Goal: Task Accomplishment & Management: Manage account settings

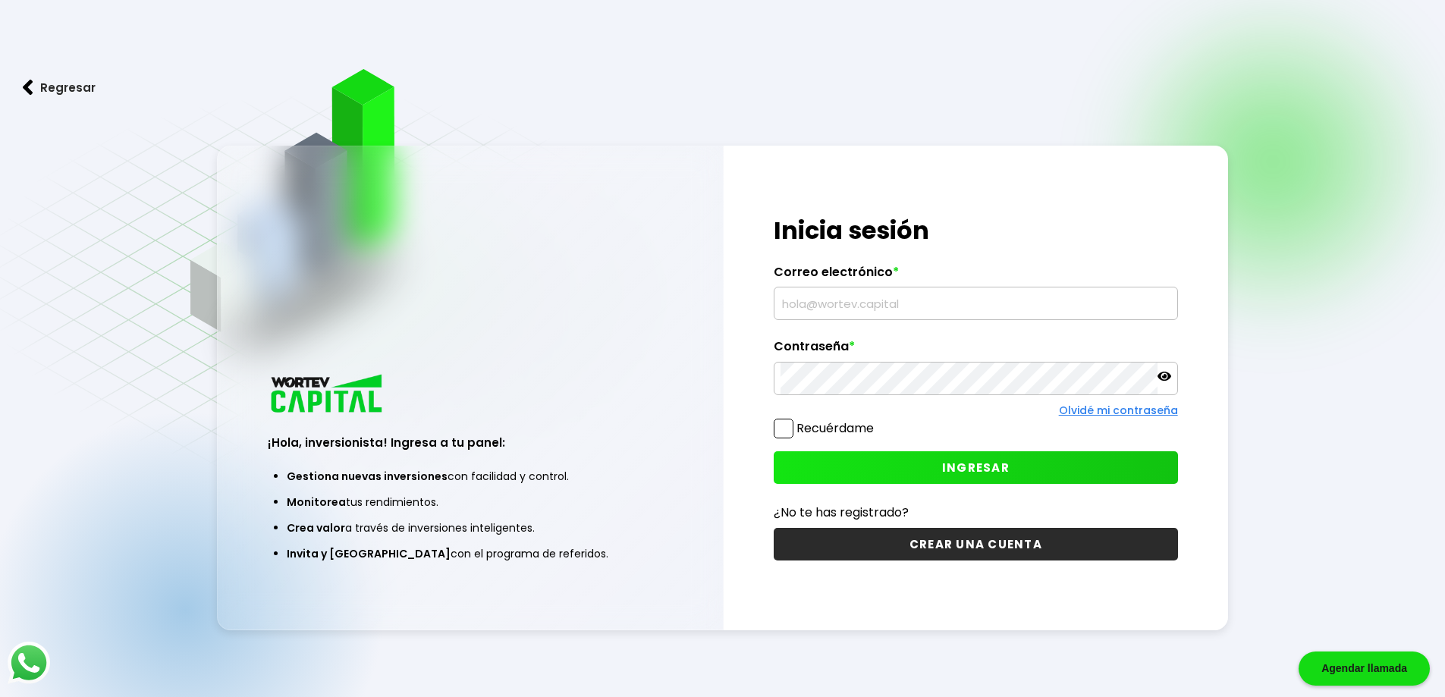
type input "[EMAIL_ADDRESS][DOMAIN_NAME]"
click at [788, 430] on span at bounding box center [784, 429] width 20 height 20
click at [877, 421] on input "Recuérdame" at bounding box center [877, 421] width 0 height 0
click at [994, 464] on span "INGRESAR" at bounding box center [976, 468] width 68 height 16
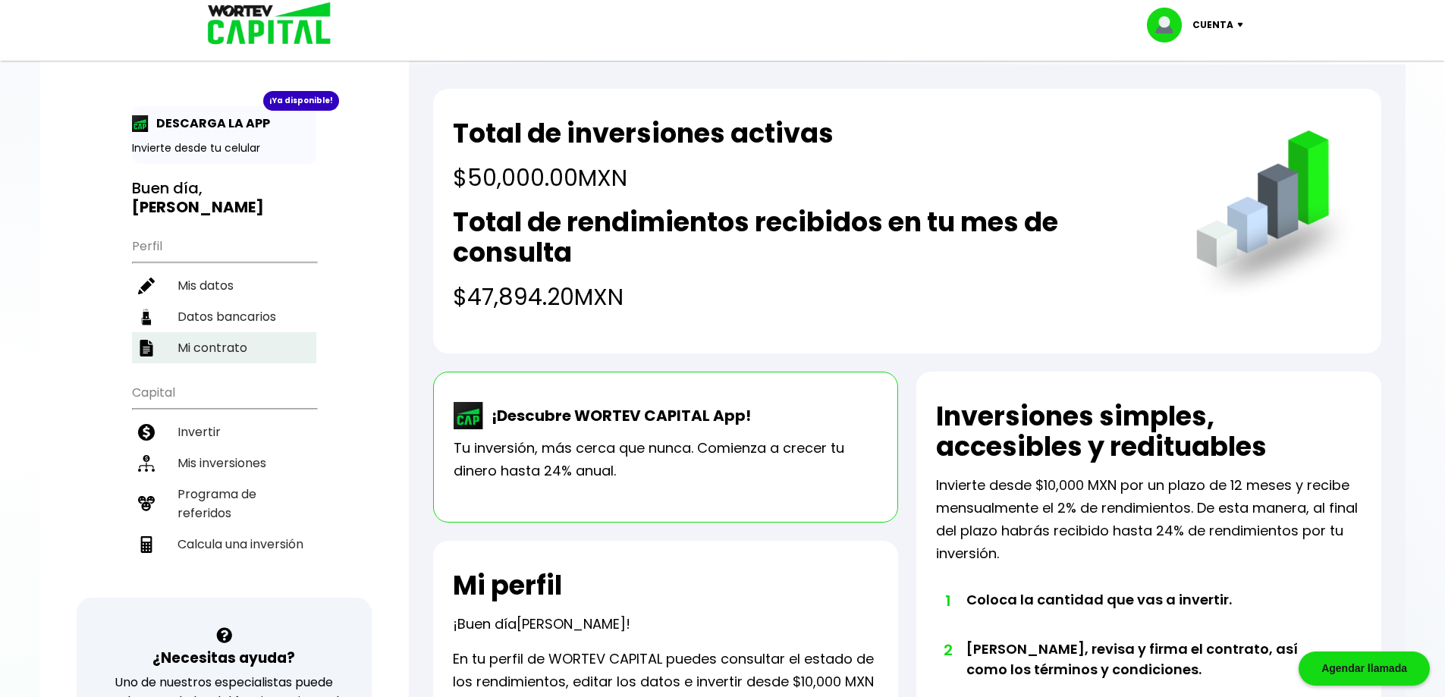
click at [214, 332] on li "Mi contrato" at bounding box center [224, 347] width 184 height 31
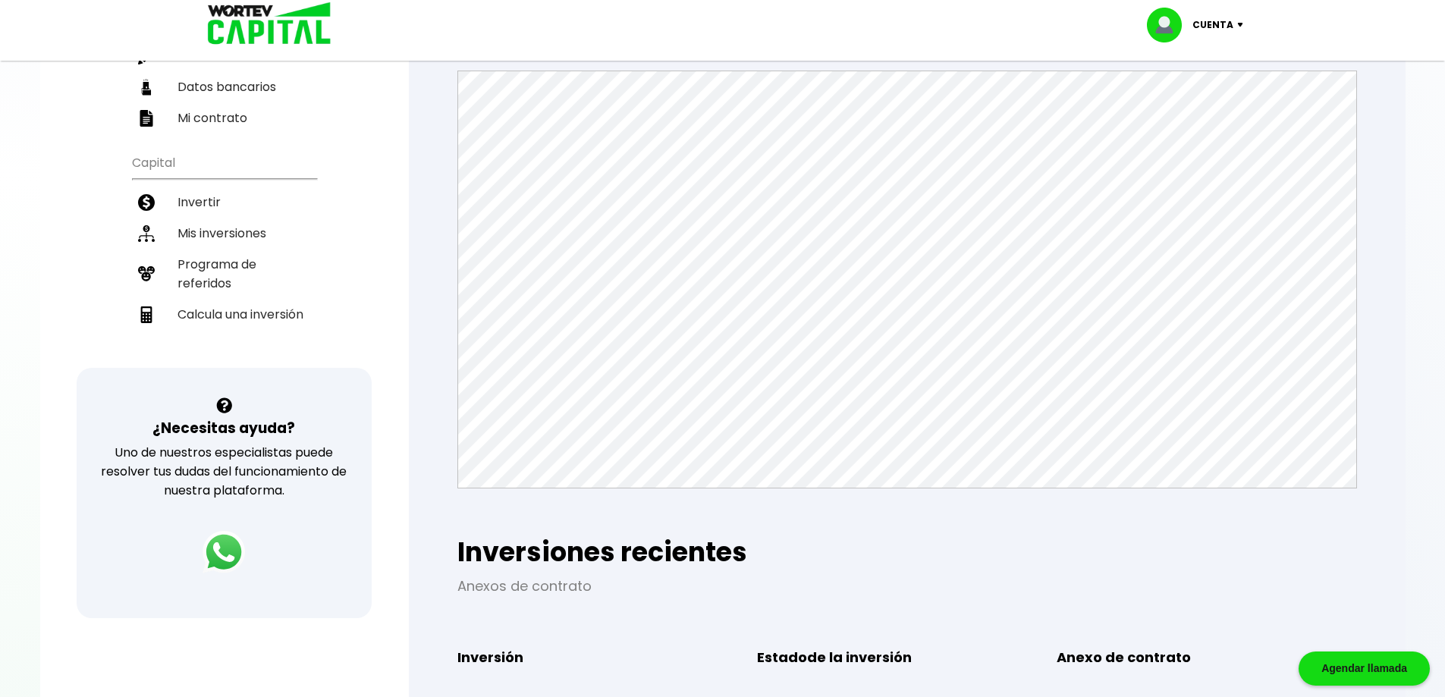
scroll to position [152, 0]
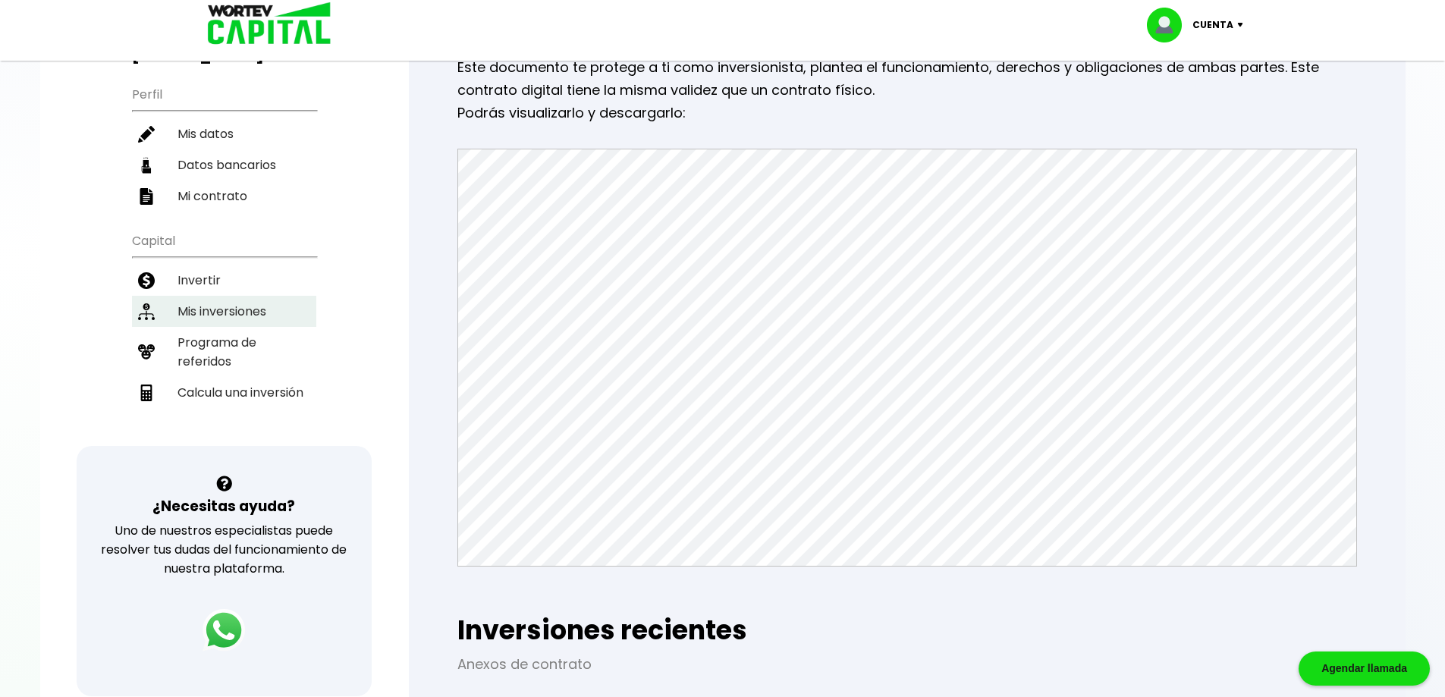
click at [222, 296] on li "Mis inversiones" at bounding box center [224, 311] width 184 height 31
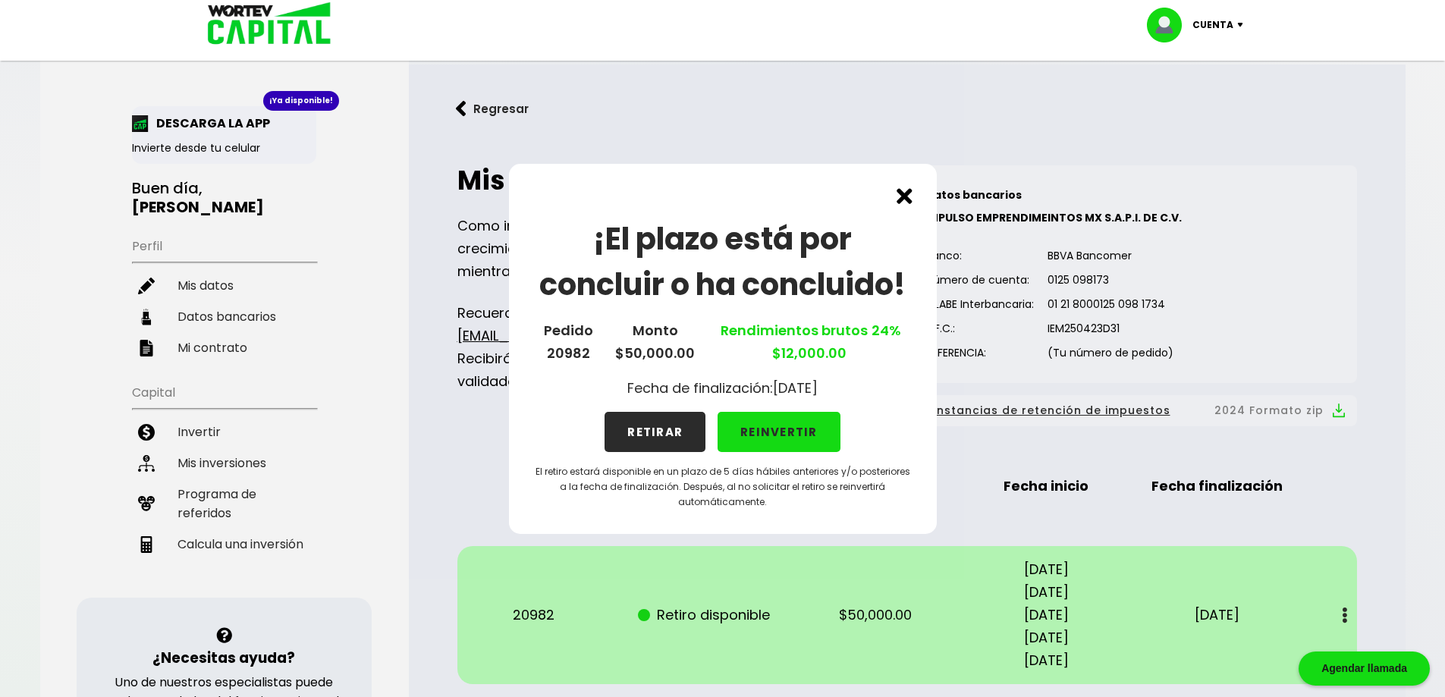
click at [643, 426] on button "RETIRAR" at bounding box center [655, 432] width 101 height 40
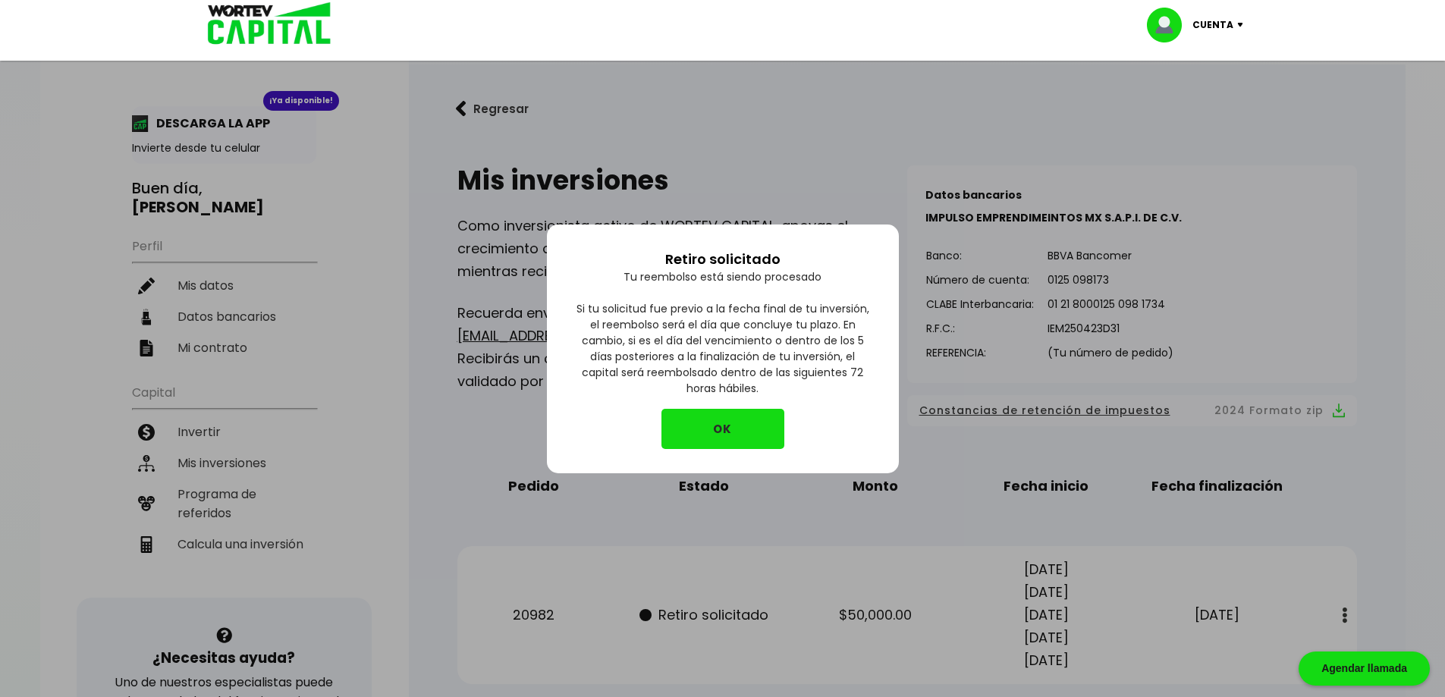
click at [743, 423] on button "OK" at bounding box center [723, 429] width 123 height 40
